Goal: Task Accomplishment & Management: Manage account settings

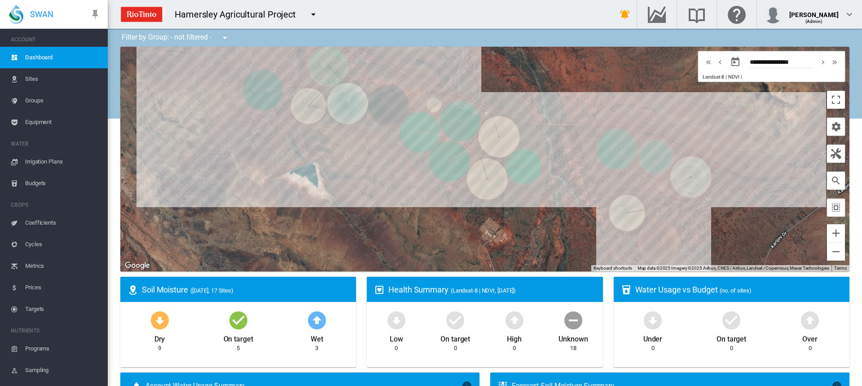
click at [31, 163] on span "Irrigation Plans" at bounding box center [62, 162] width 75 height 22
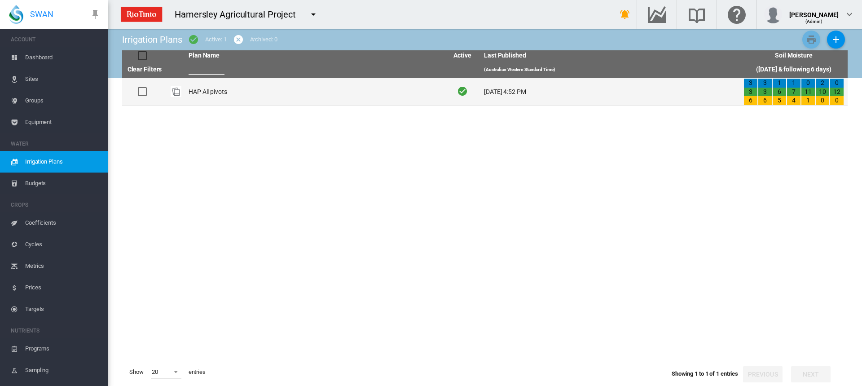
click at [213, 93] on td "HAP All pivots" at bounding box center [314, 91] width 259 height 27
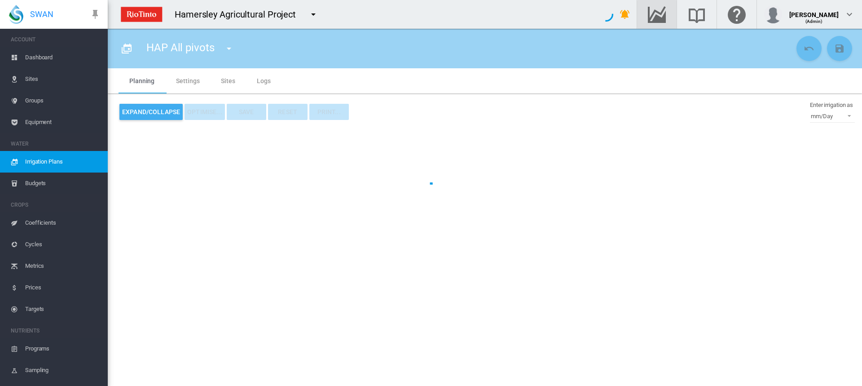
type input "**********"
type input "*"
type input "*****"
click at [665, 13] on md-icon "Go to the Data Hub" at bounding box center [657, 14] width 22 height 11
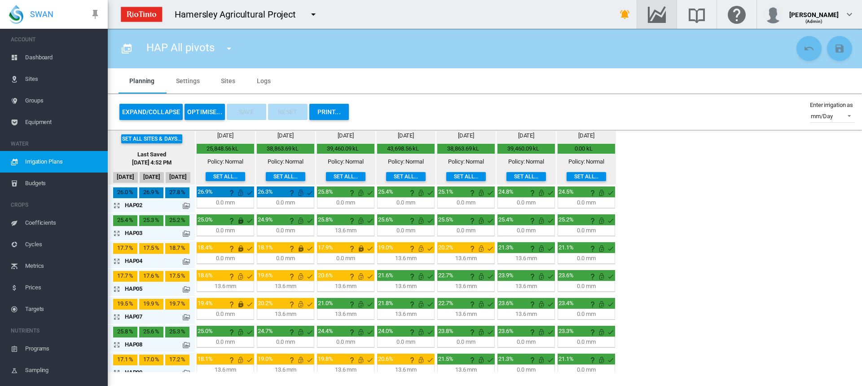
click at [118, 231] on md-icon "icon-arrow-expand" at bounding box center [118, 233] width 11 height 11
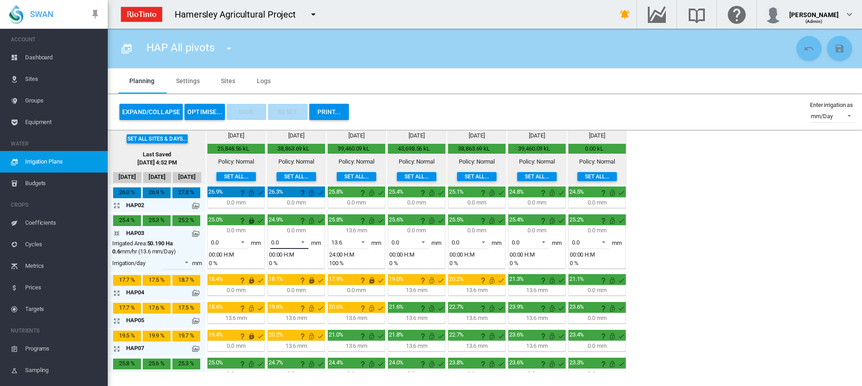
click at [303, 242] on span at bounding box center [300, 241] width 11 height 8
click at [289, 265] on md-option "13.6" at bounding box center [294, 264] width 61 height 22
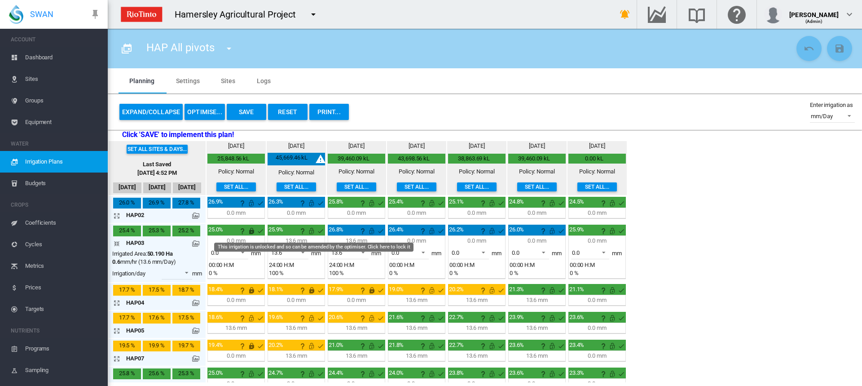
click at [310, 231] on md-icon "This irrigation is unlocked and so can be amended by the optimiser. Click here …" at bounding box center [311, 230] width 11 height 11
click at [371, 231] on md-icon "This irrigation is unlocked and so can be amended by the optimiser. Click here …" at bounding box center [371, 230] width 11 height 11
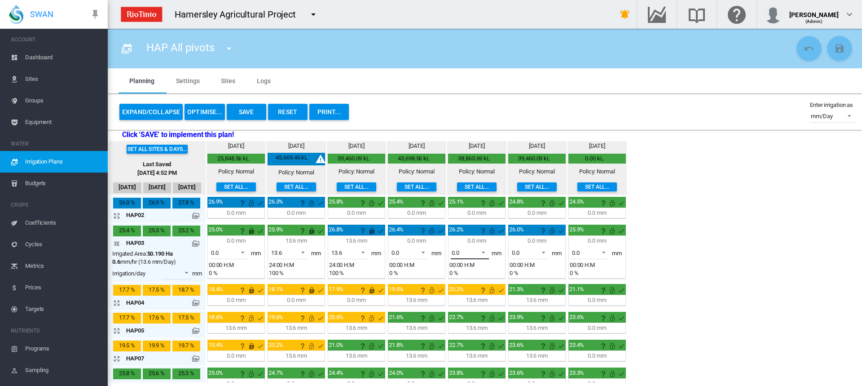
click at [482, 252] on span at bounding box center [480, 251] width 11 height 8
click at [466, 274] on md-option "13.6" at bounding box center [474, 274] width 61 height 22
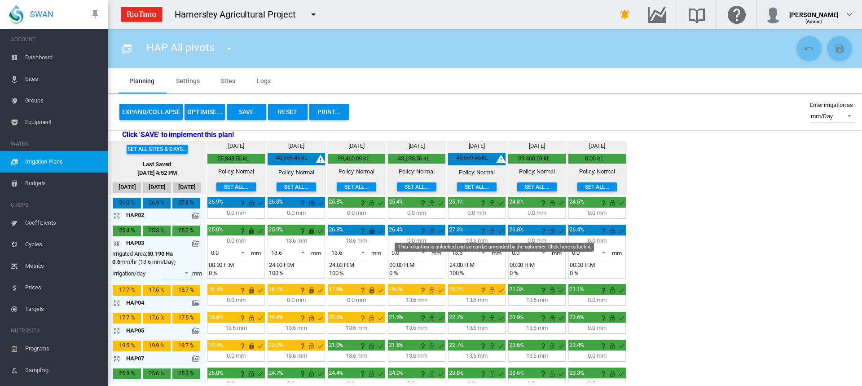
click at [494, 232] on md-icon "This irrigation is unlocked and so can be amended by the optimiser. Click here …" at bounding box center [492, 230] width 11 height 11
click at [430, 231] on md-icon "This irrigation is unlocked and so can be amended by the optimiser. Click here …" at bounding box center [431, 230] width 11 height 11
click at [552, 233] on md-icon "This irrigation is unlocked and so can be amended by the optimiser. Click here …" at bounding box center [552, 230] width 11 height 11
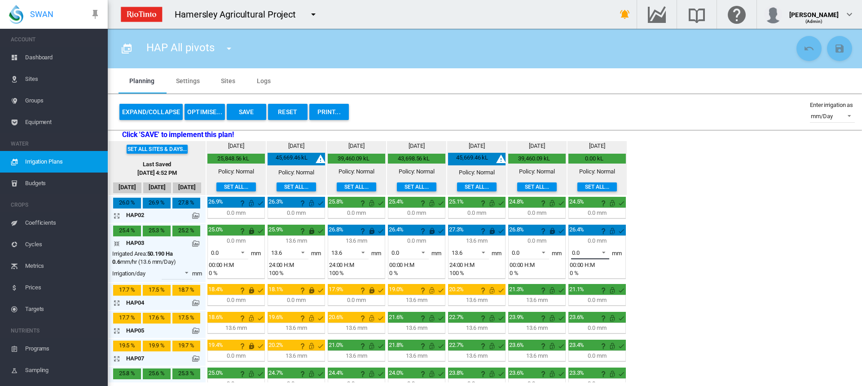
click at [603, 252] on span at bounding box center [601, 251] width 11 height 8
click at [595, 272] on md-option "13.6" at bounding box center [595, 274] width 61 height 22
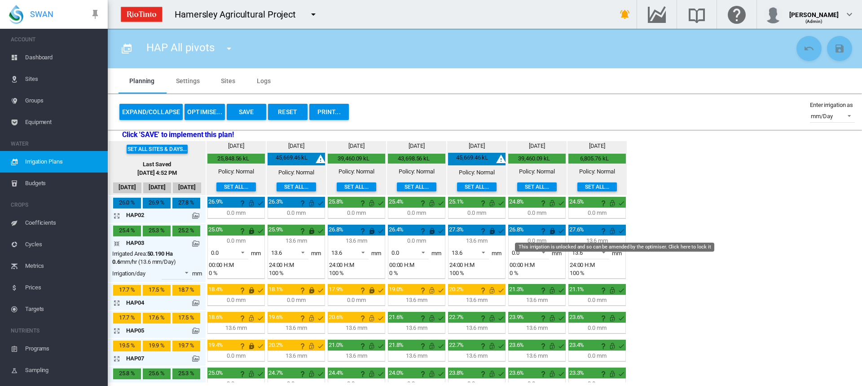
click at [611, 231] on md-icon "This irrigation is unlocked and so can be amended by the optimiser. Click here …" at bounding box center [612, 230] width 11 height 11
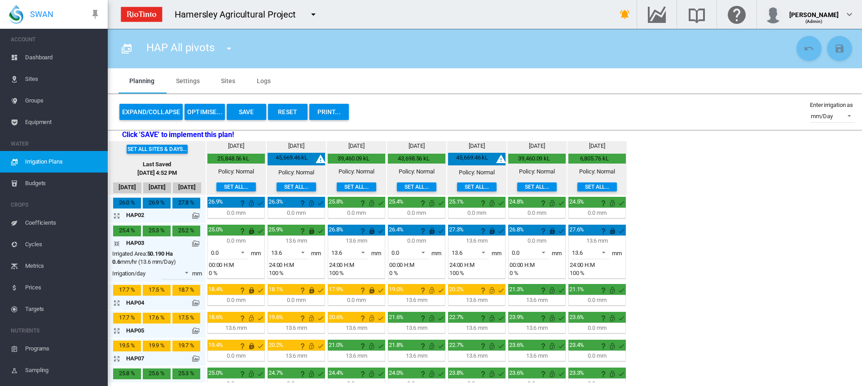
click at [118, 302] on md-icon "icon-arrow-expand" at bounding box center [118, 302] width 11 height 11
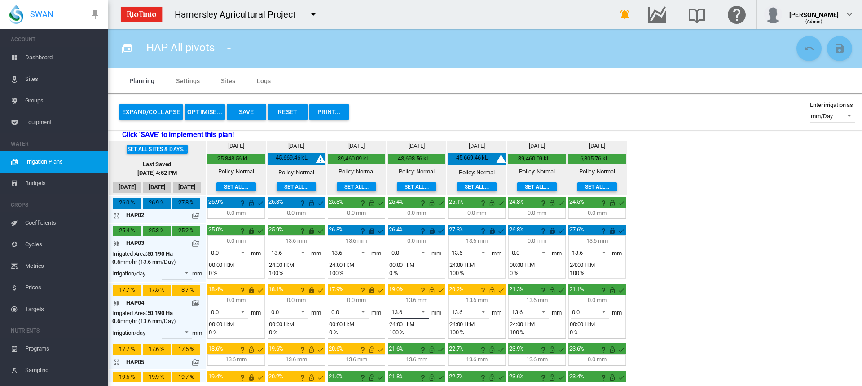
click at [422, 310] on span at bounding box center [420, 311] width 11 height 8
click at [404, 289] on md-option "0.0" at bounding box center [414, 291] width 61 height 22
click at [484, 311] on span at bounding box center [480, 311] width 11 height 8
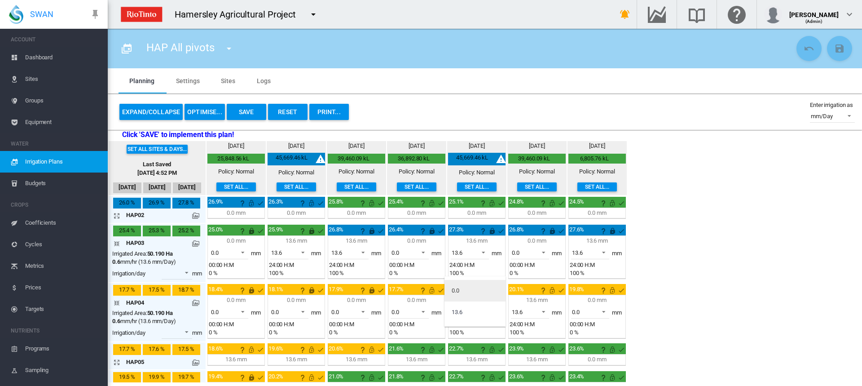
click at [471, 293] on md-option "0.0" at bounding box center [474, 291] width 61 height 22
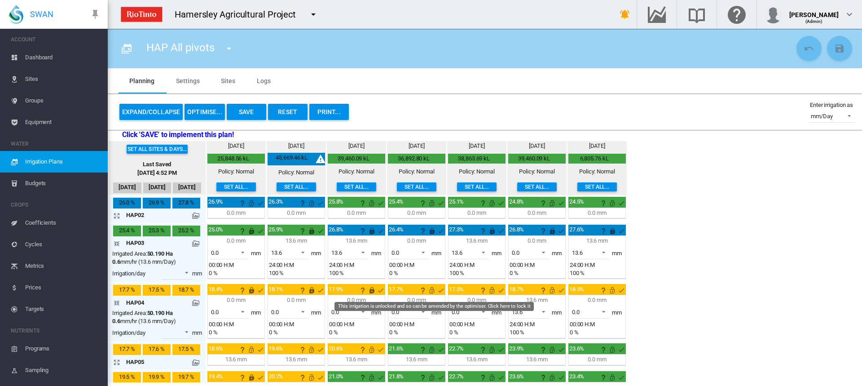
click at [433, 291] on md-icon "This irrigation is unlocked and so can be amended by the optimiser. Click here …" at bounding box center [431, 290] width 11 height 11
click at [490, 290] on md-icon "This irrigation is unlocked and so can be amended by the optimiser. Click here …" at bounding box center [492, 290] width 11 height 11
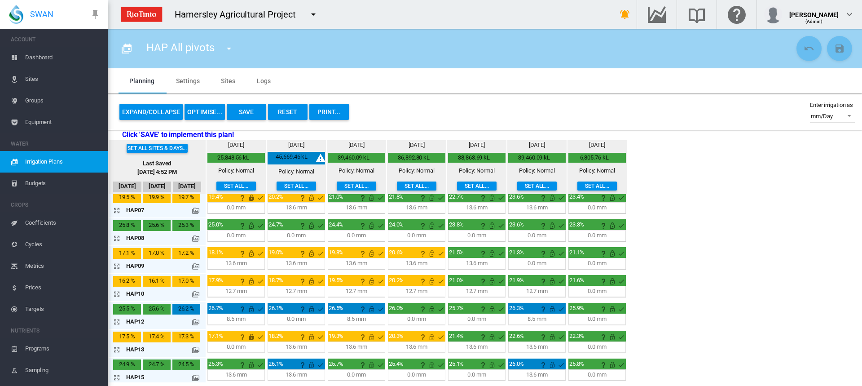
scroll to position [211, 0]
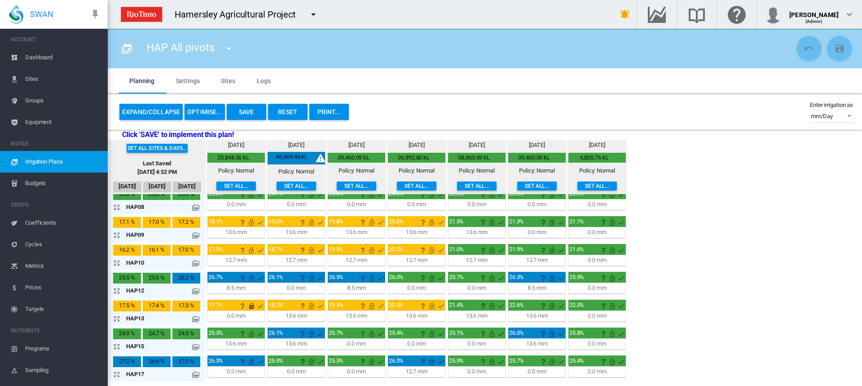
click at [116, 237] on md-icon "icon-arrow-expand" at bounding box center [118, 234] width 11 height 11
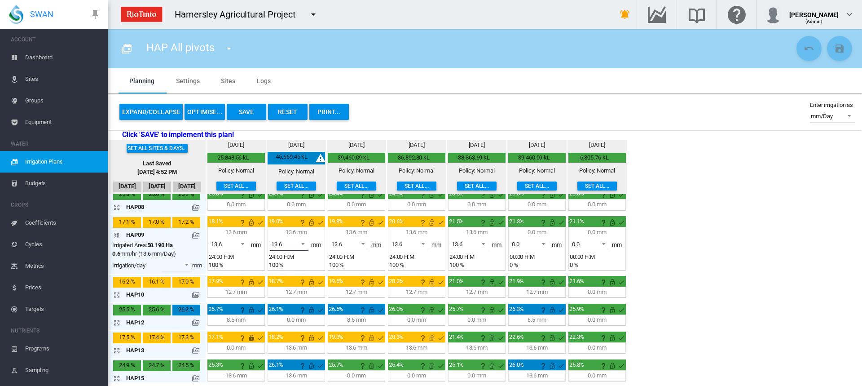
click at [303, 243] on span at bounding box center [300, 243] width 11 height 8
click at [287, 224] on md-option "0.0" at bounding box center [294, 223] width 61 height 22
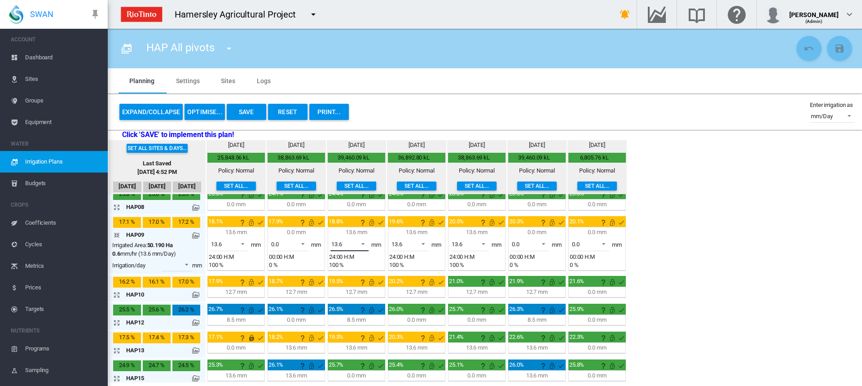
click at [363, 242] on span at bounding box center [360, 243] width 11 height 8
click at [347, 224] on md-option "0.0" at bounding box center [354, 223] width 61 height 22
click at [424, 244] on span at bounding box center [420, 243] width 11 height 8
click at [401, 225] on md-option "0.0" at bounding box center [414, 223] width 61 height 22
click at [483, 244] on span at bounding box center [480, 243] width 11 height 8
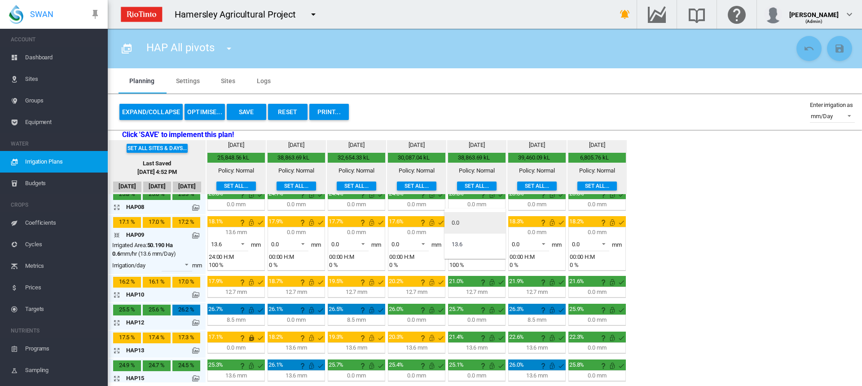
click at [466, 224] on md-option "0.0" at bounding box center [474, 223] width 61 height 22
click at [312, 222] on md-icon "This irrigation is unlocked and so can be amended by the optimiser. Click here …" at bounding box center [311, 222] width 11 height 11
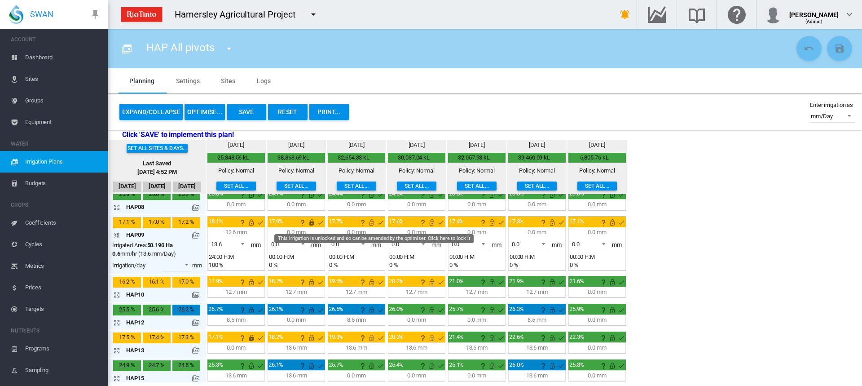
click at [373, 224] on md-icon "This irrigation is unlocked and so can be amended by the optimiser. Click here …" at bounding box center [371, 222] width 11 height 11
click at [432, 223] on md-icon "This irrigation is unlocked and so can be amended by the optimiser. Click here …" at bounding box center [431, 222] width 11 height 11
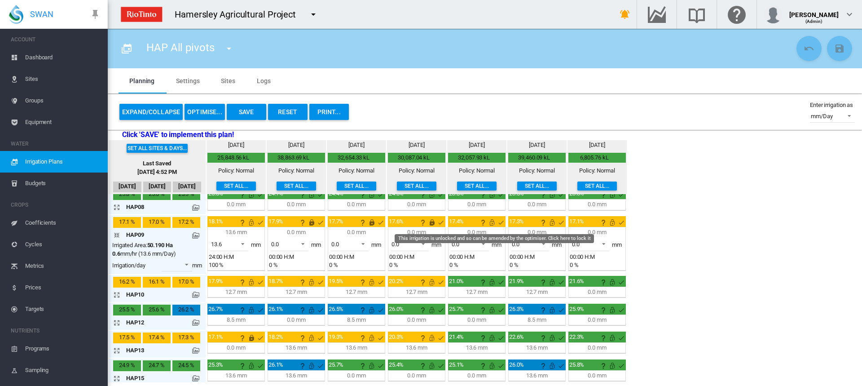
click at [492, 223] on md-icon "This irrigation is unlocked and so can be amended by the optimiser. Click here …" at bounding box center [492, 222] width 11 height 11
click at [553, 221] on md-icon "This irrigation is unlocked and so can be amended by the optimiser. Click here …" at bounding box center [552, 222] width 11 height 11
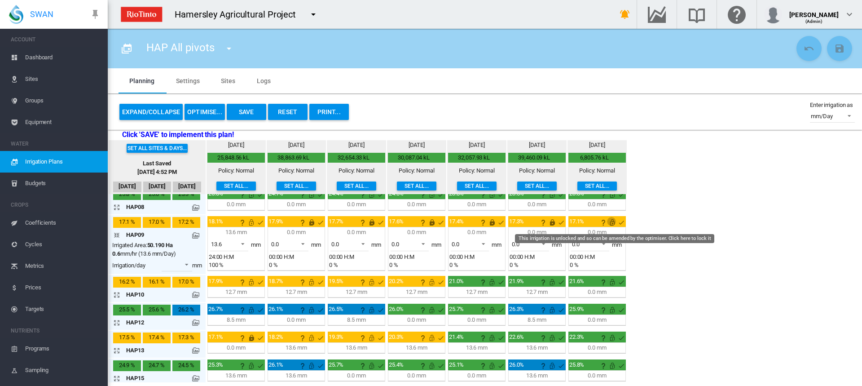
click at [613, 223] on md-icon "This irrigation is unlocked and so can be amended by the optimiser. Click here …" at bounding box center [612, 222] width 11 height 11
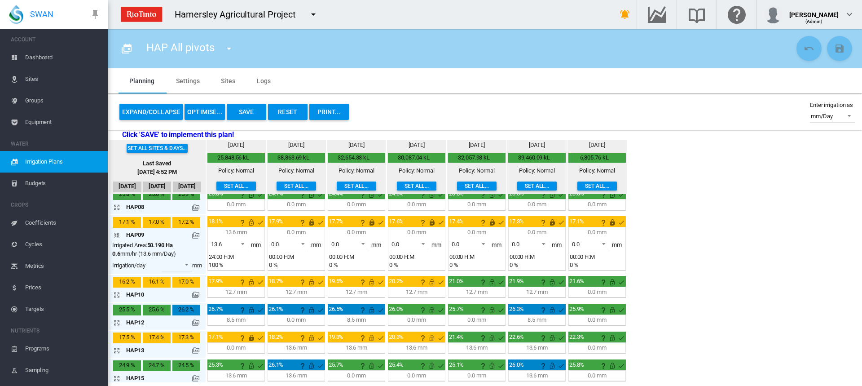
click at [114, 350] on md-icon "icon-arrow-expand" at bounding box center [118, 350] width 11 height 11
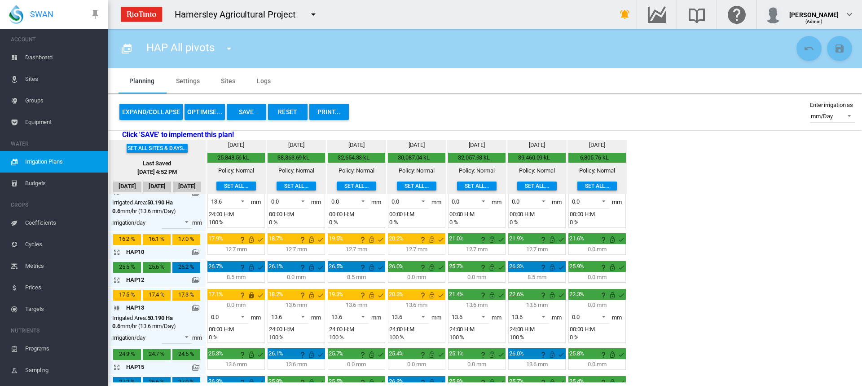
scroll to position [255, 0]
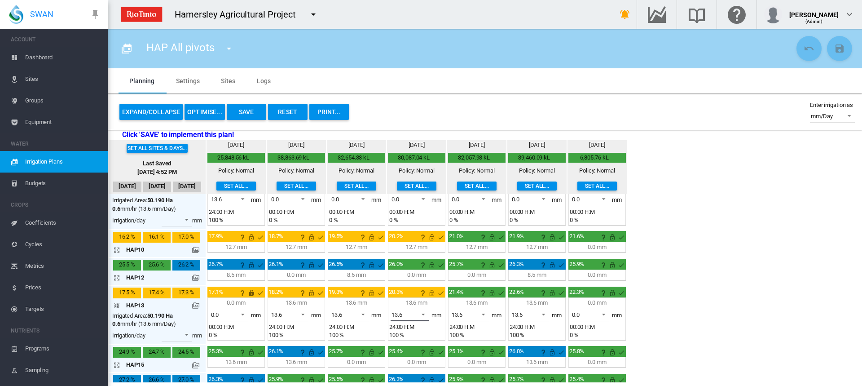
click at [424, 312] on span at bounding box center [420, 313] width 11 height 8
click at [421, 294] on md-option "0.0" at bounding box center [414, 293] width 61 height 22
click at [483, 312] on span at bounding box center [480, 313] width 11 height 8
click at [477, 294] on md-option "0.0" at bounding box center [474, 293] width 61 height 22
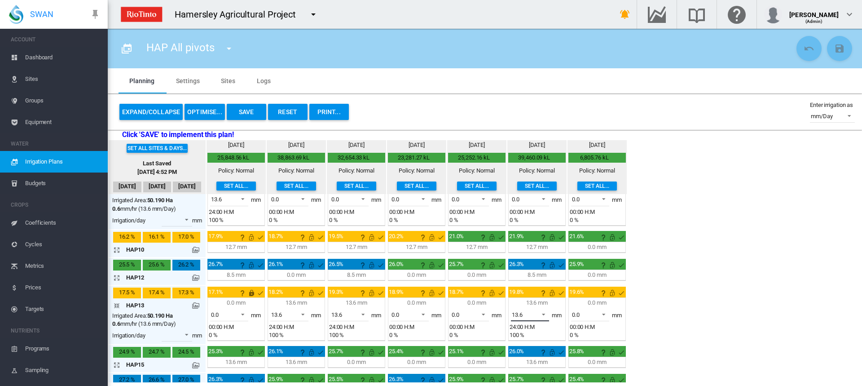
click at [544, 315] on span at bounding box center [541, 313] width 11 height 8
click at [534, 292] on md-option "0.0" at bounding box center [535, 293] width 61 height 22
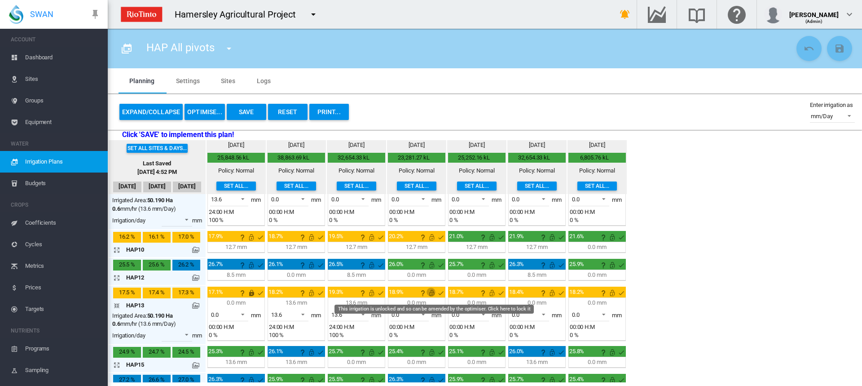
click at [431, 294] on md-icon "This irrigation is unlocked and so can be amended by the optimiser. Click here …" at bounding box center [431, 292] width 11 height 11
click at [491, 294] on md-icon "This irrigation is unlocked and so can be amended by the optimiser. Click here …" at bounding box center [492, 292] width 11 height 11
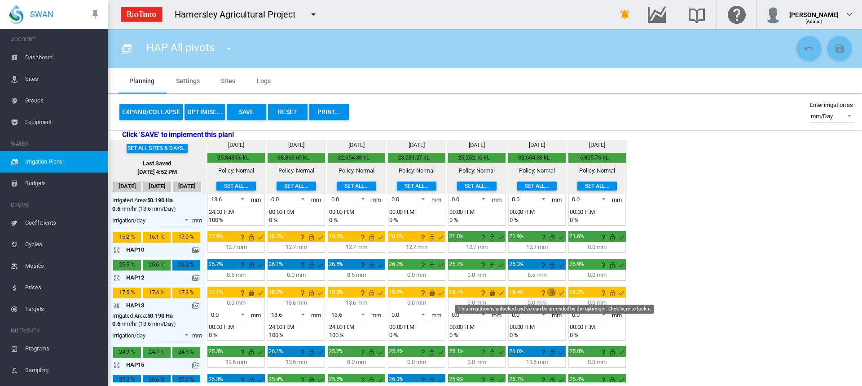
click at [550, 294] on md-icon "This irrigation is unlocked and so can be amended by the optimiser. Click here …" at bounding box center [552, 292] width 11 height 11
click at [613, 294] on md-icon "This irrigation is unlocked and so can be amended by the optimiser. Click here …" at bounding box center [612, 292] width 11 height 11
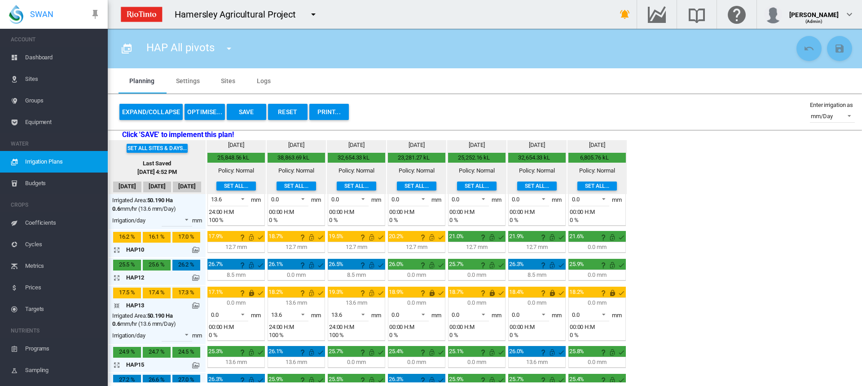
scroll to position [274, 0]
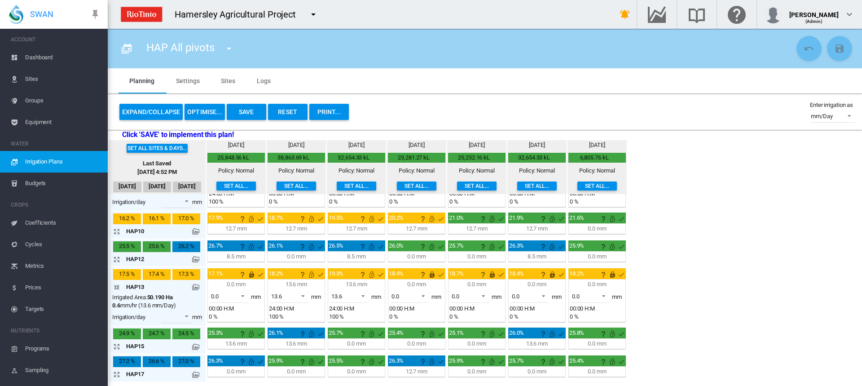
click at [115, 287] on md-icon "icon-arrow-collapse" at bounding box center [118, 286] width 11 height 11
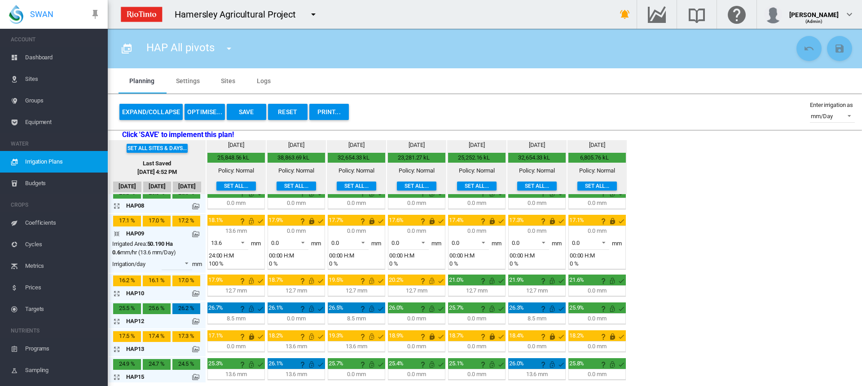
scroll to position [198, 0]
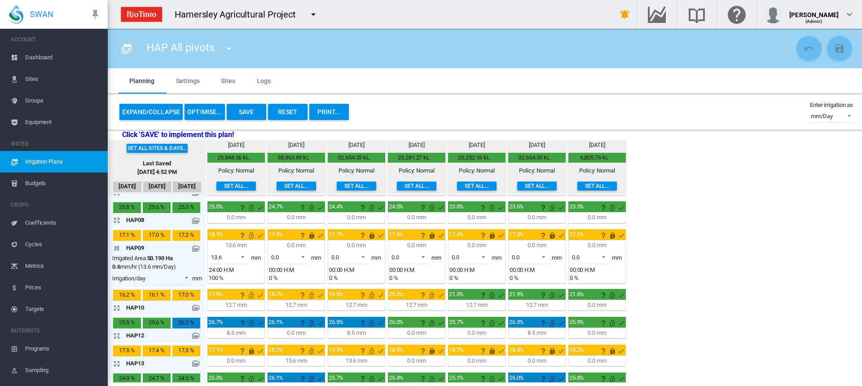
click at [116, 249] on md-icon "icon-arrow-collapse" at bounding box center [118, 247] width 11 height 11
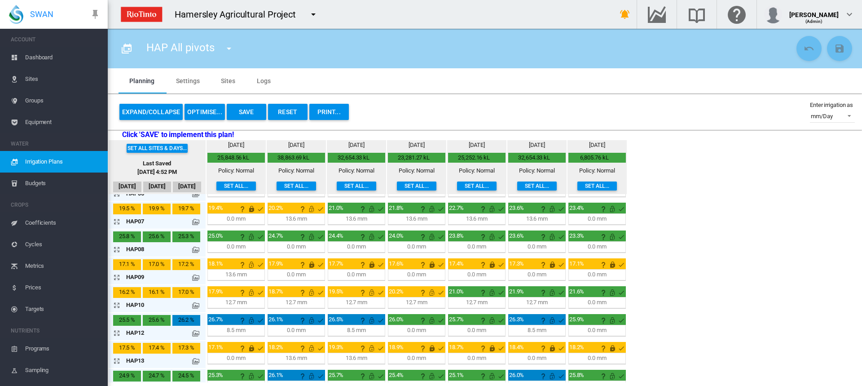
scroll to position [153, 0]
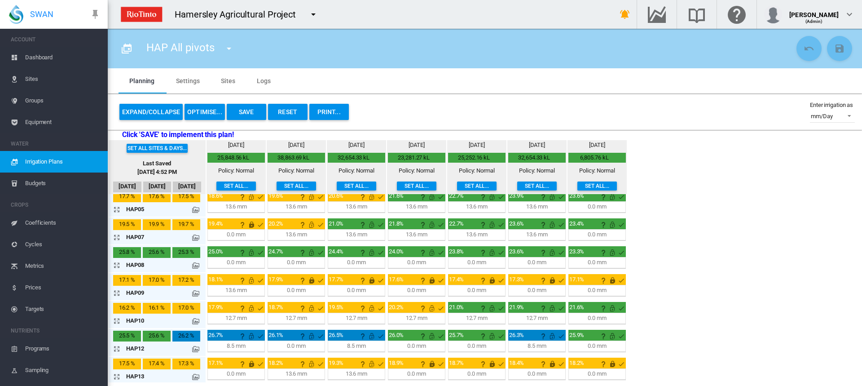
click at [118, 236] on md-icon "icon-arrow-expand" at bounding box center [118, 237] width 11 height 11
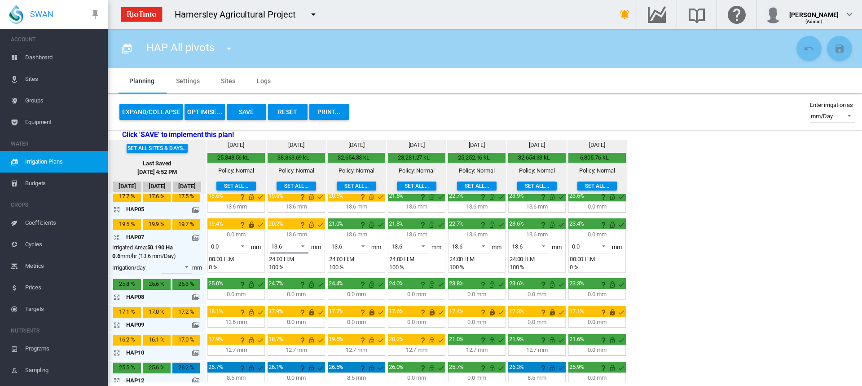
click at [302, 245] on span at bounding box center [300, 245] width 11 height 8
click at [286, 225] on md-option "0.0" at bounding box center [294, 225] width 61 height 22
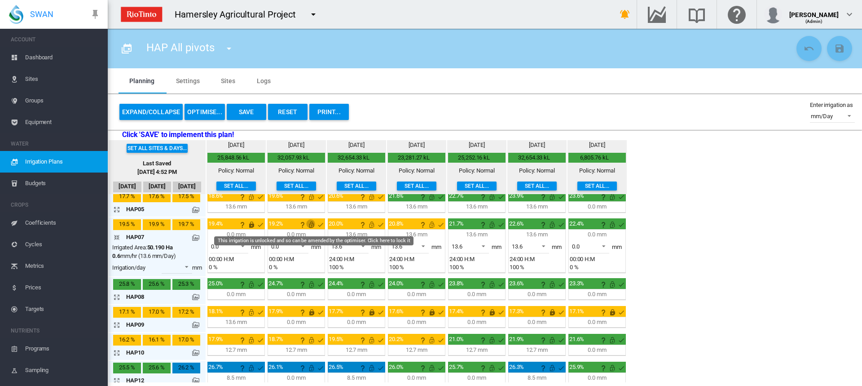
click at [312, 223] on md-icon "This irrigation is unlocked and so can be amended by the optimiser. Click here …" at bounding box center [311, 224] width 11 height 11
click at [115, 236] on md-icon "icon-arrow-collapse" at bounding box center [118, 237] width 11 height 11
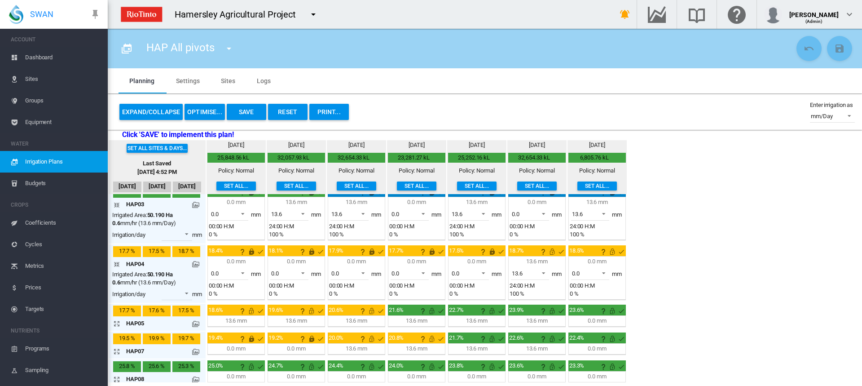
scroll to position [18, 0]
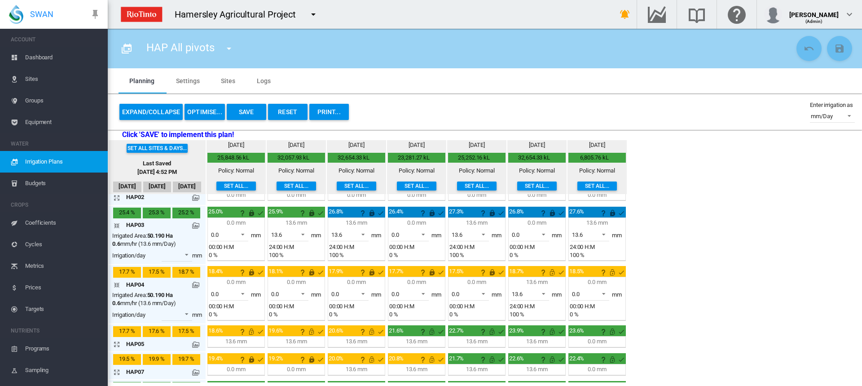
click at [117, 286] on md-icon "icon-arrow-collapse" at bounding box center [118, 284] width 11 height 11
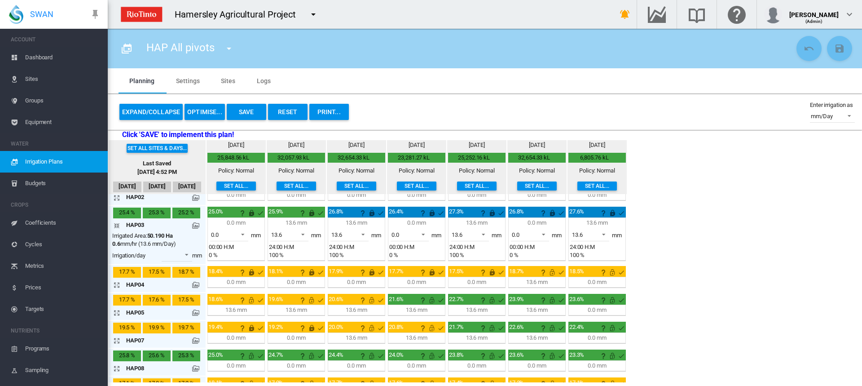
click at [115, 224] on md-icon "icon-arrow-collapse" at bounding box center [118, 225] width 11 height 11
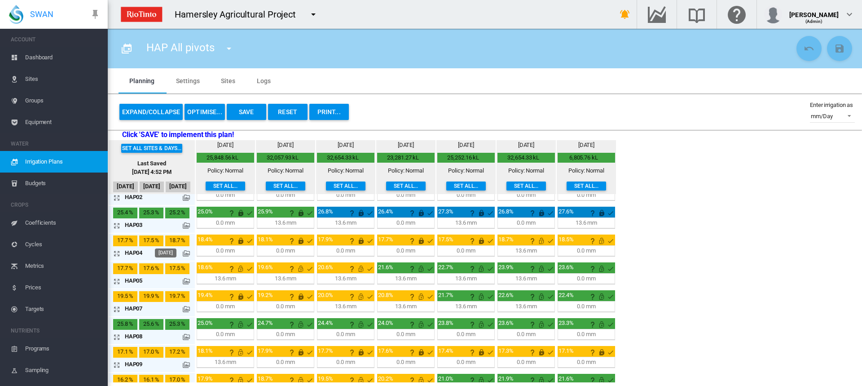
scroll to position [0, 0]
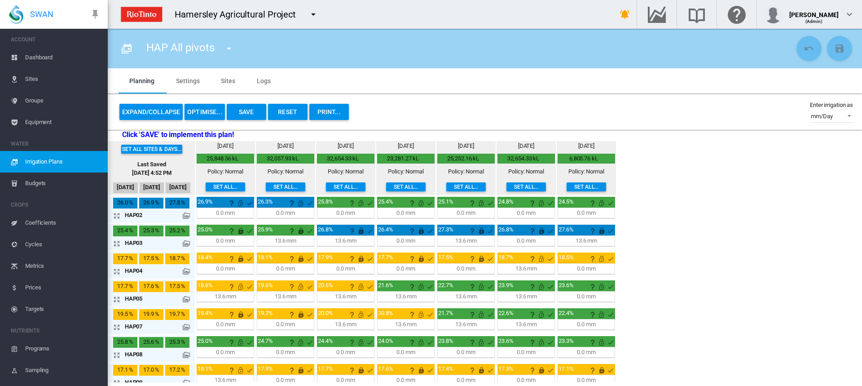
click at [215, 110] on button "OPTIMISE..." at bounding box center [205, 112] width 40 height 16
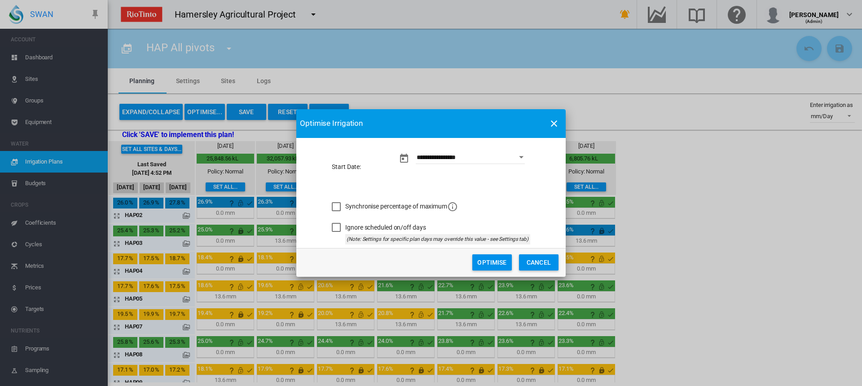
click at [485, 260] on button "Optimise" at bounding box center [492, 262] width 40 height 16
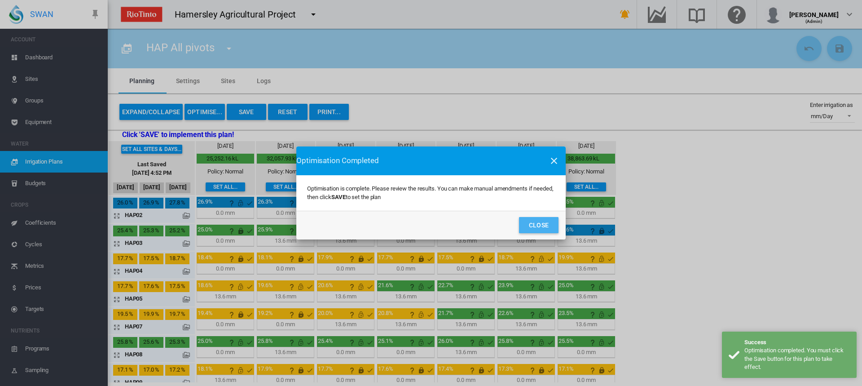
click at [531, 224] on button "Close" at bounding box center [539, 225] width 40 height 16
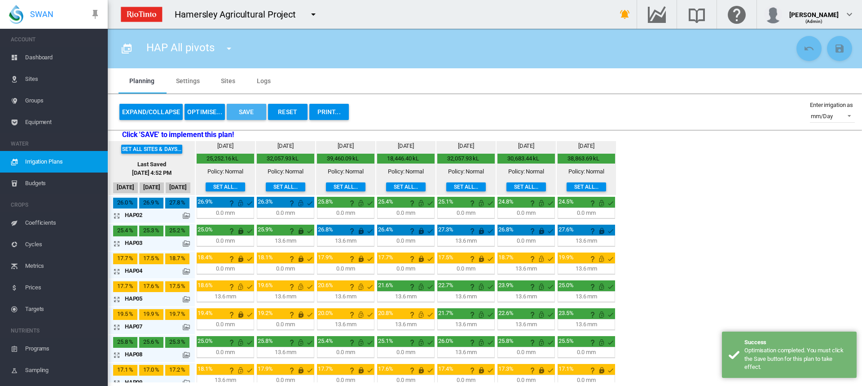
click at [246, 108] on button "Save" at bounding box center [247, 112] width 40 height 16
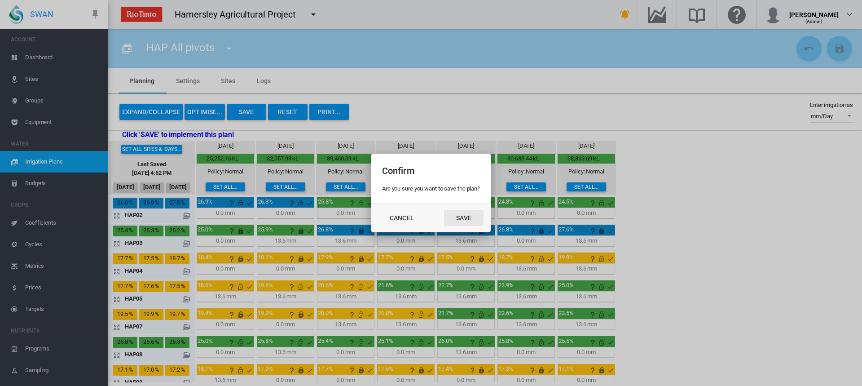
click at [478, 216] on button "Save" at bounding box center [464, 218] width 40 height 16
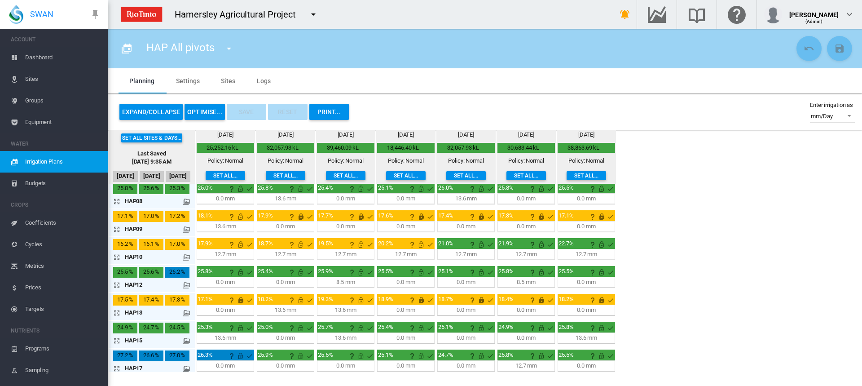
scroll to position [148, 0]
